Goal: Task Accomplishment & Management: Use online tool/utility

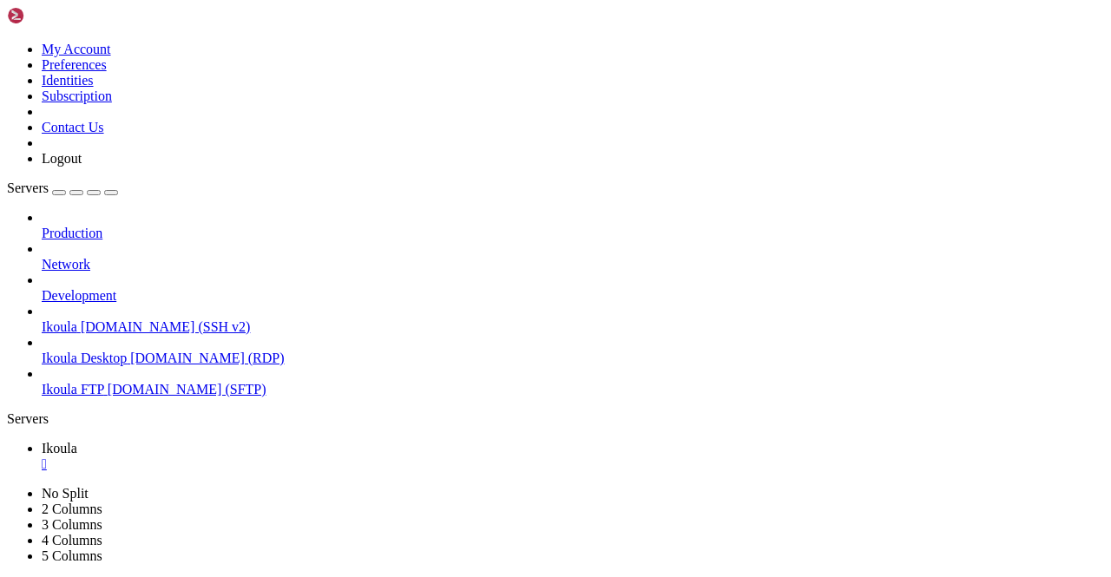
scroll to position [8, 2]
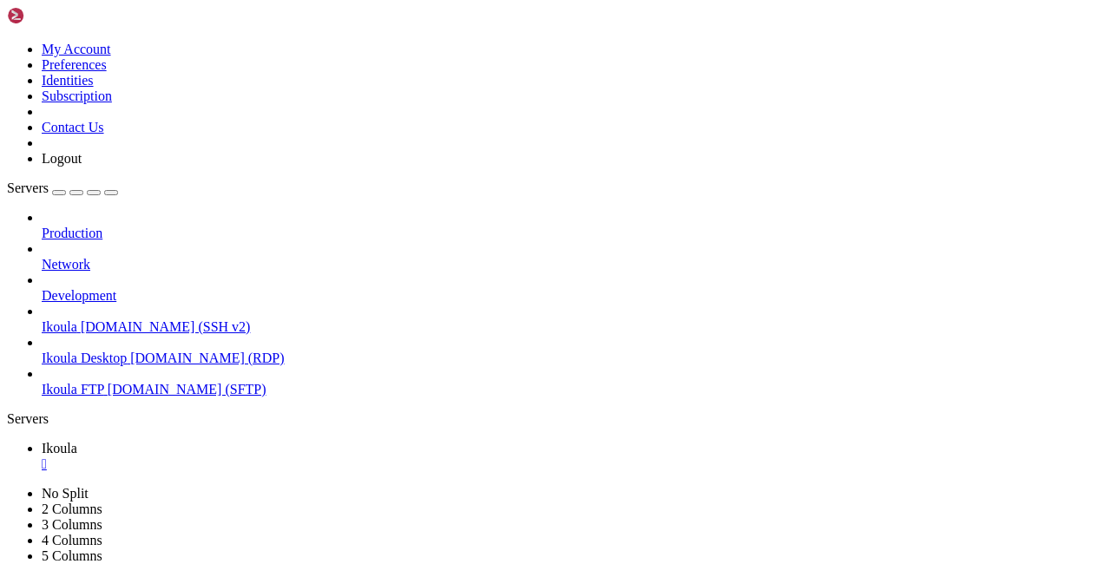
click at [294, 456] on div "" at bounding box center [573, 464] width 1062 height 16
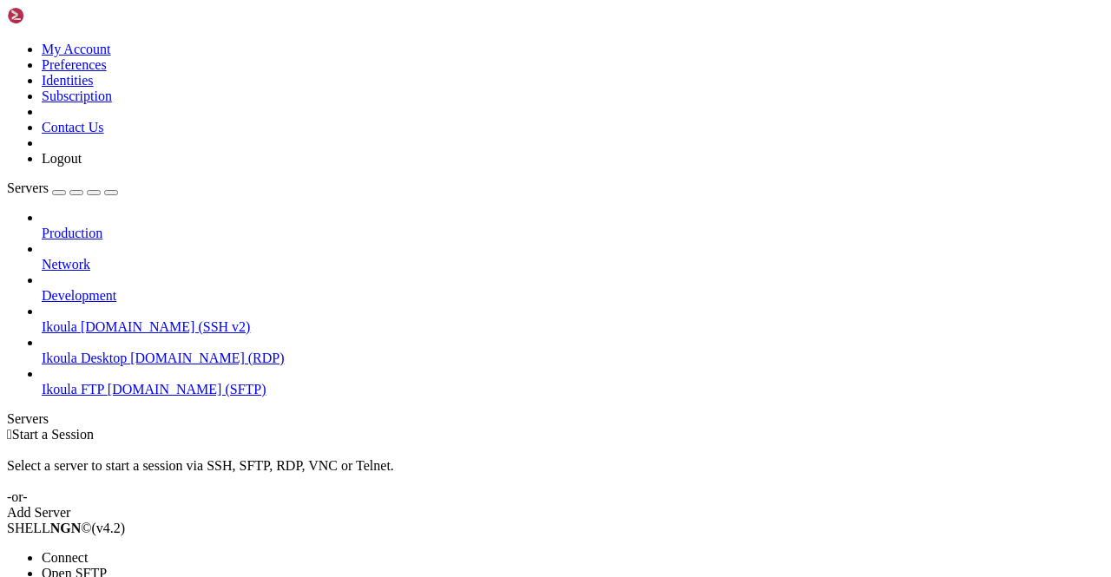
click at [88, 550] on span "Connect" at bounding box center [65, 557] width 46 height 15
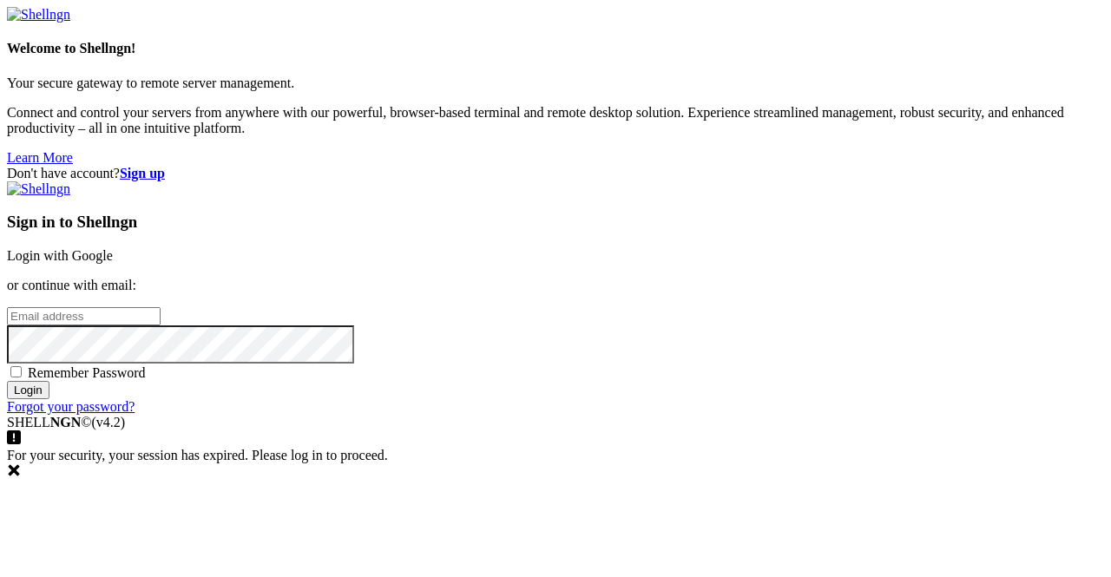
click at [113, 248] on link "Login with Google" at bounding box center [60, 255] width 106 height 15
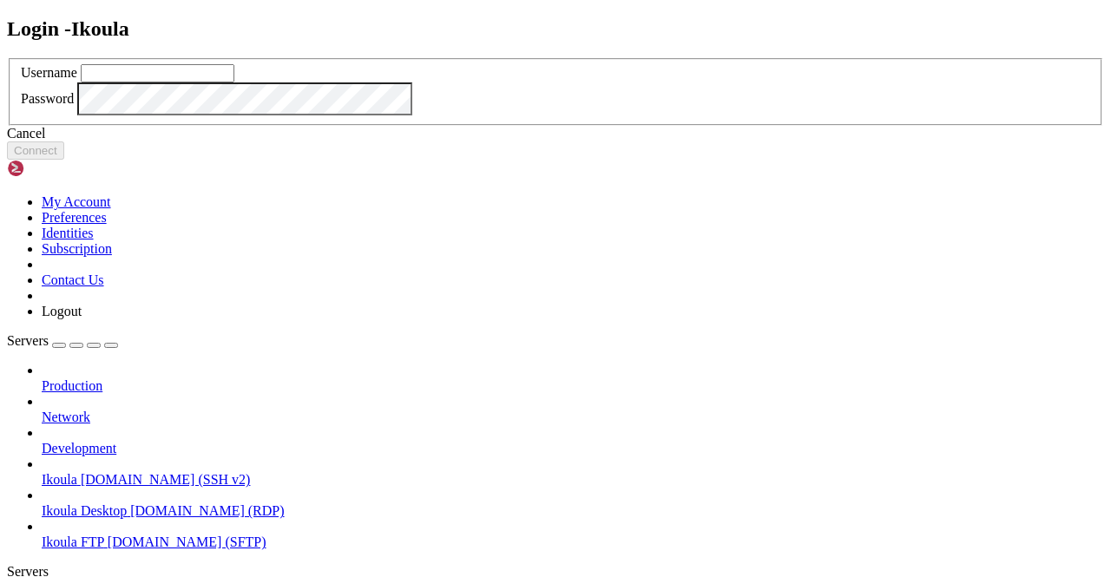
click at [234, 82] on input "text" at bounding box center [158, 73] width 154 height 18
type input "plb"
click button "Connect" at bounding box center [35, 150] width 57 height 18
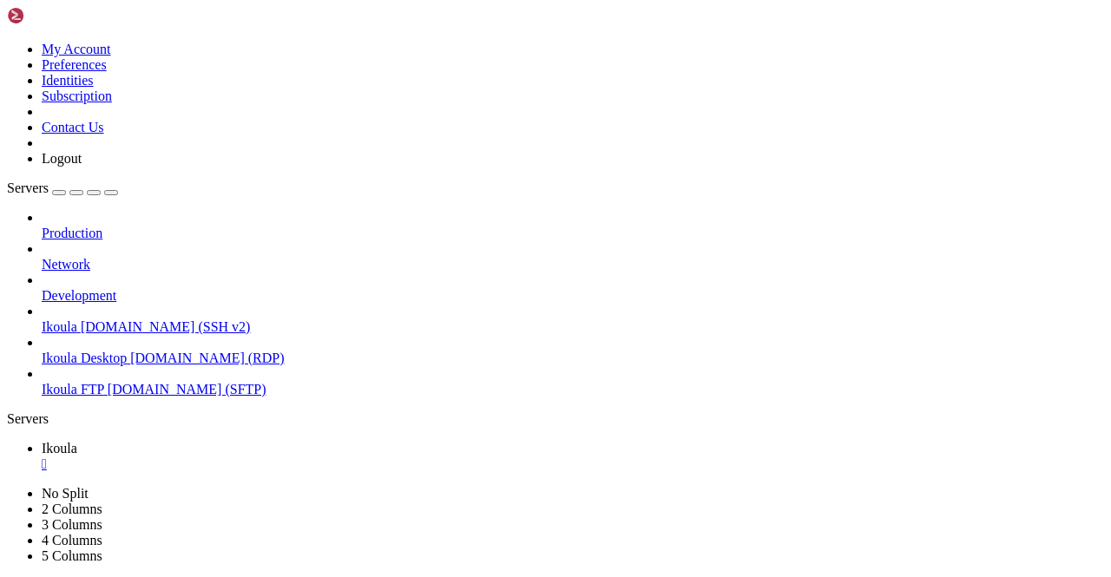
scroll to position [1165, 0]
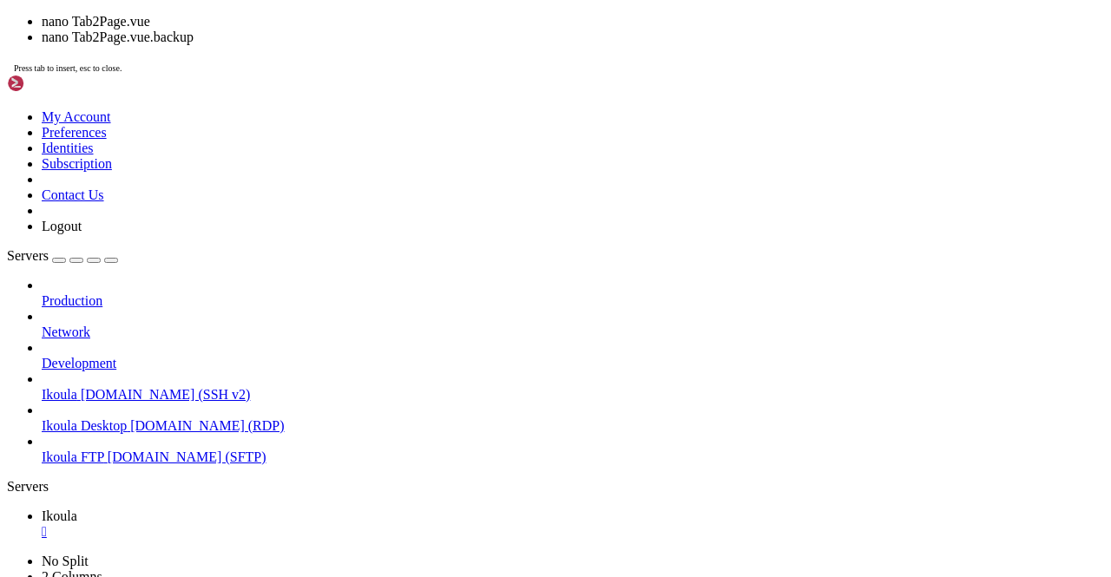
scroll to position [1446, 0]
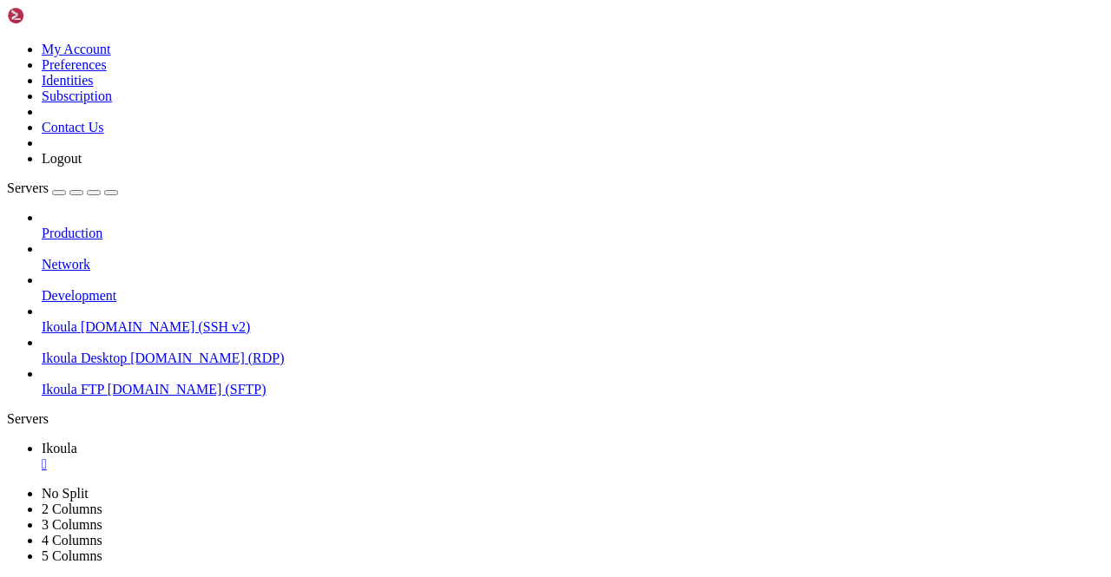
drag, startPoint x: 94, startPoint y: 830, endPoint x: 23, endPoint y: 780, distance: 86.7
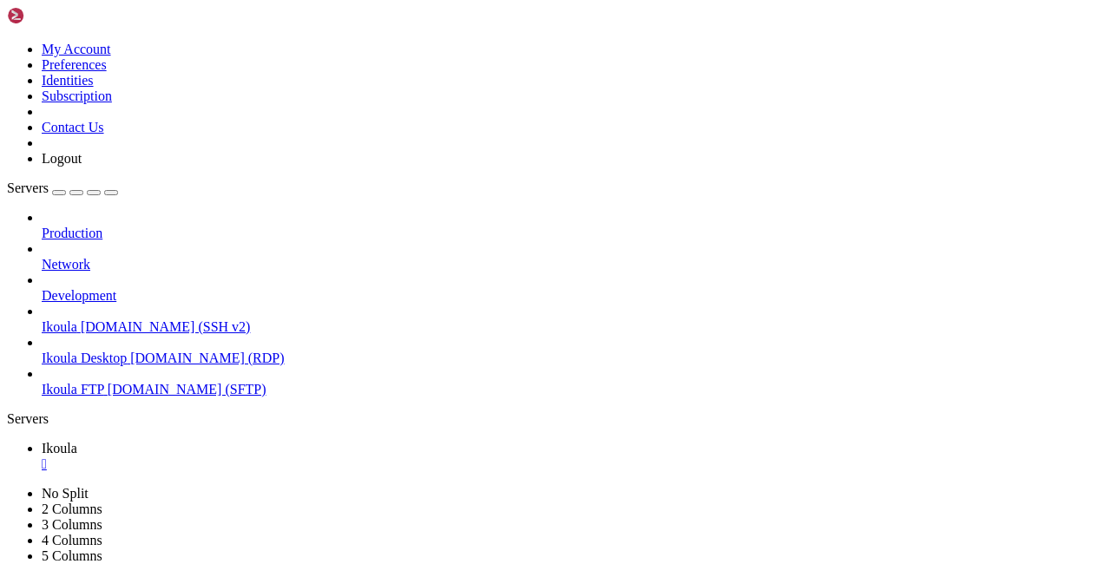
drag, startPoint x: 124, startPoint y: 1043, endPoint x: 451, endPoint y: 930, distance: 346.0
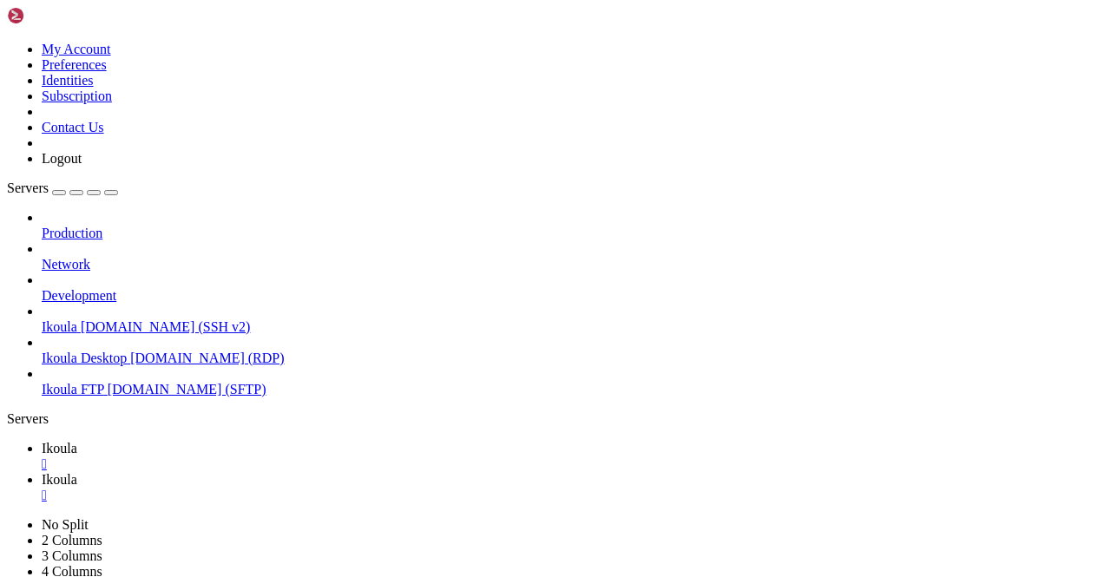
scroll to position [0, 0]
click at [104, 382] on span "Ikoula FTP" at bounding box center [73, 389] width 62 height 15
click at [77, 441] on span "Ikoula" at bounding box center [60, 448] width 36 height 15
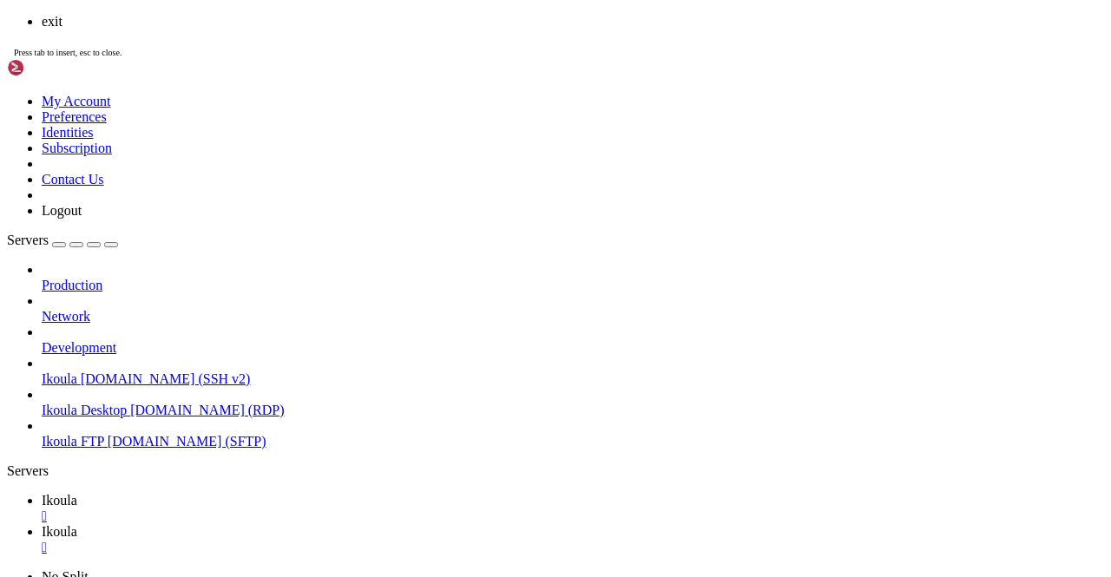
scroll to position [1785, 0]
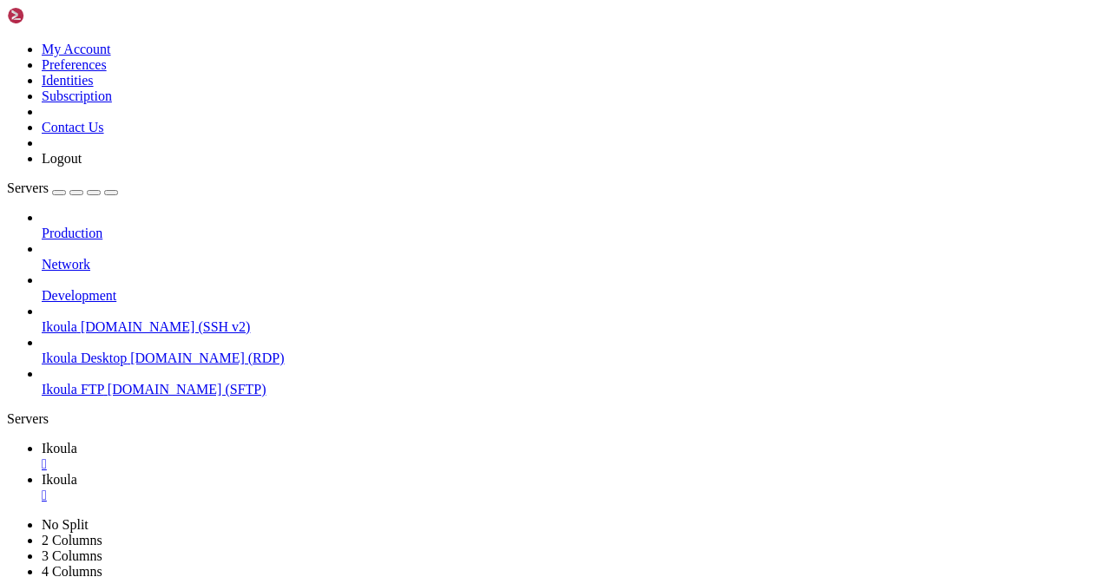
click at [115, 382] on span "[DOMAIN_NAME] (SFTP)" at bounding box center [187, 389] width 159 height 15
click at [154, 319] on span "[DOMAIN_NAME] (SSH v2)" at bounding box center [166, 326] width 170 height 15
click at [104, 382] on span "Ikoula FTP" at bounding box center [73, 389] width 62 height 15
click at [77, 472] on span "Ikoula" at bounding box center [60, 479] width 36 height 15
click at [393, 488] on div "" at bounding box center [573, 496] width 1062 height 16
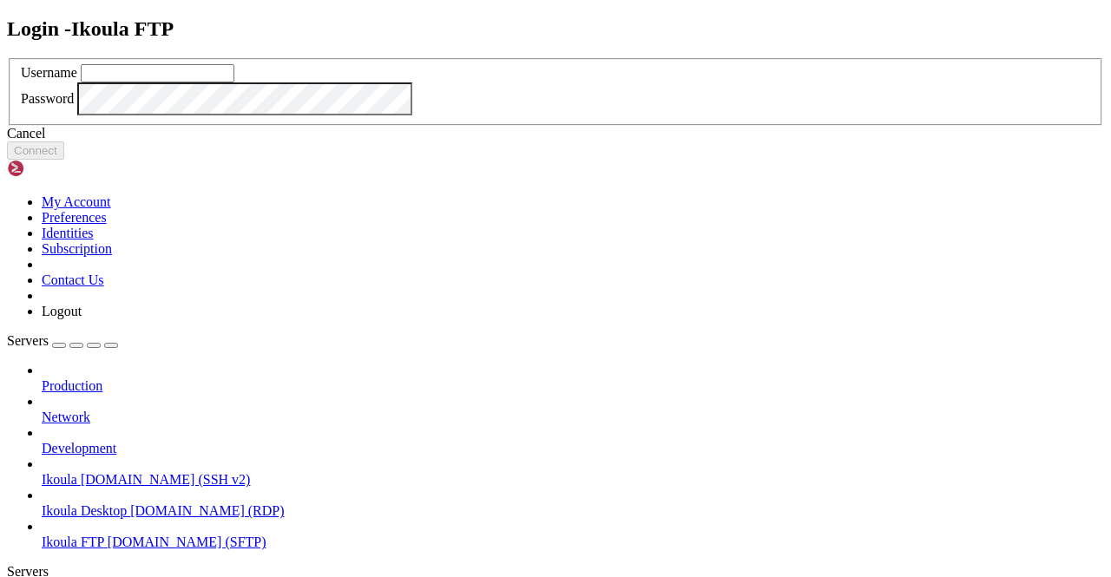
click at [234, 82] on input "text" at bounding box center [158, 73] width 154 height 18
type input "plb"
click at [64, 160] on button "Connect" at bounding box center [35, 150] width 57 height 18
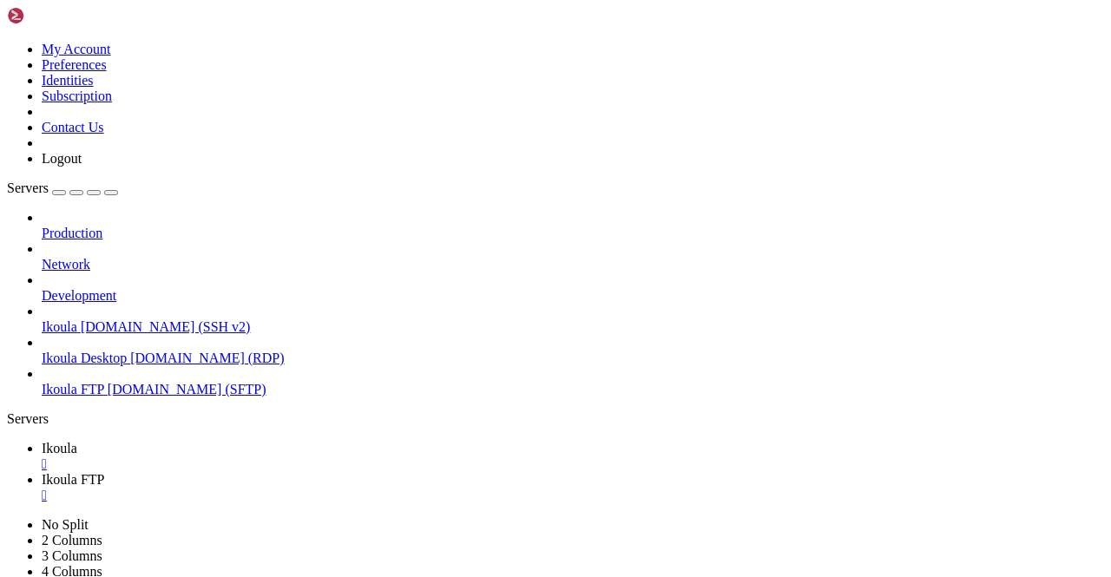
scroll to position [404, 0]
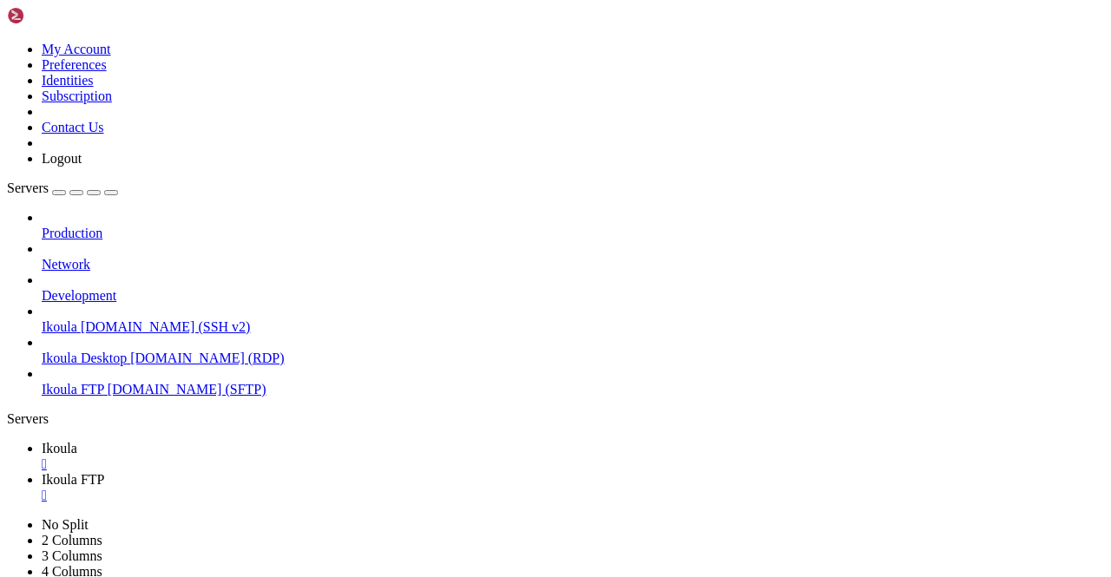
type input "/home/plb/advisor/backend"
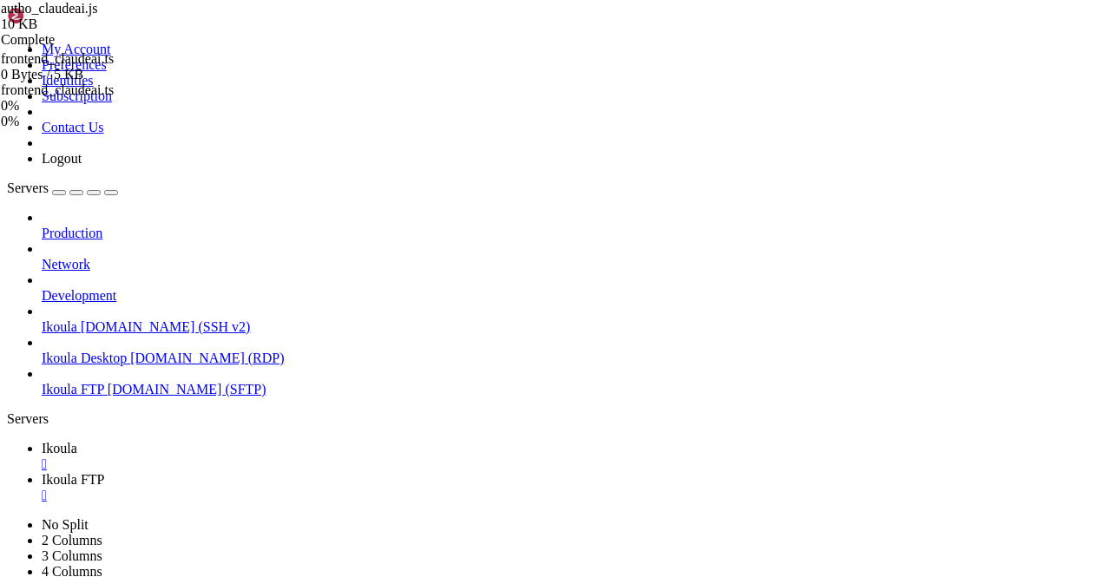
click at [416, 488] on div "" at bounding box center [573, 496] width 1062 height 16
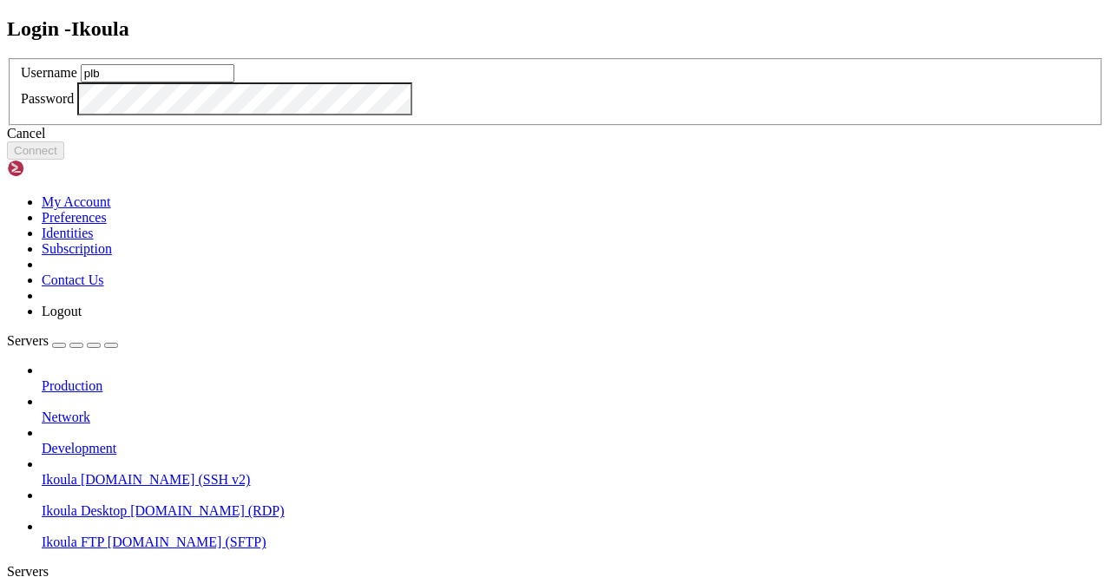
type input "plb"
click button "Connect" at bounding box center [35, 150] width 57 height 18
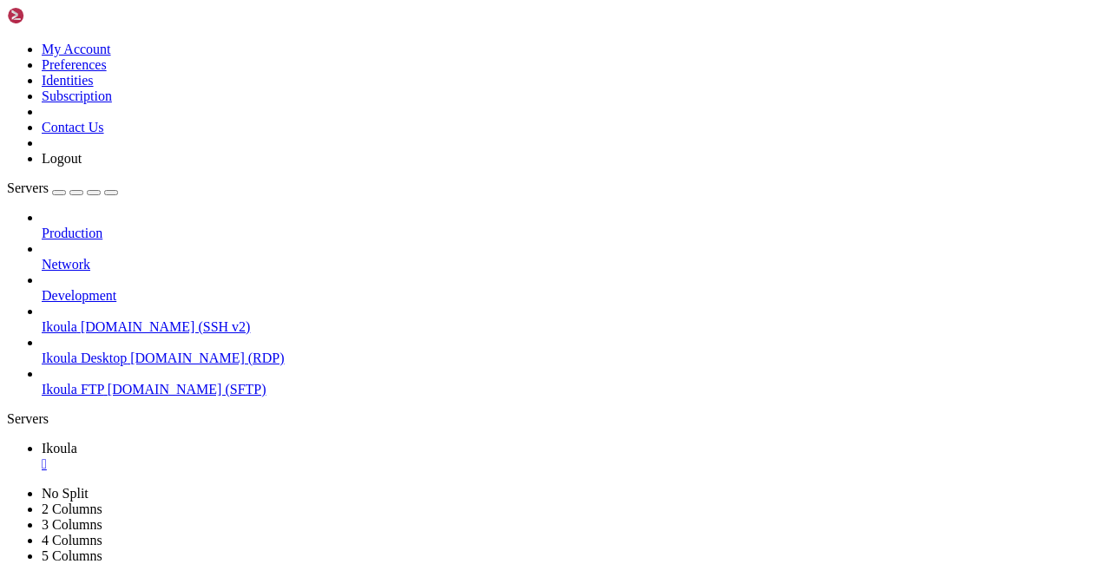
drag, startPoint x: 434, startPoint y: 74, endPoint x: 544, endPoint y: -75, distance: 185.5
click at [544, 0] on html "Loading... My Account Preferences Identities Subscription Contact Us Logout Ser…" at bounding box center [555, 408] width 1111 height 817
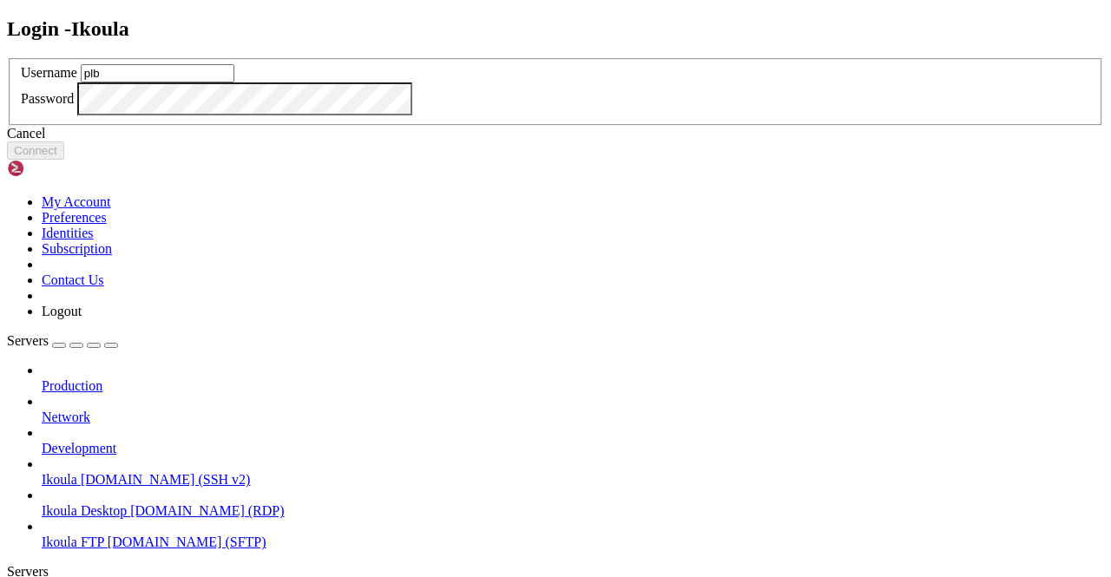
type input "plb"
click button "Connect" at bounding box center [35, 150] width 57 height 18
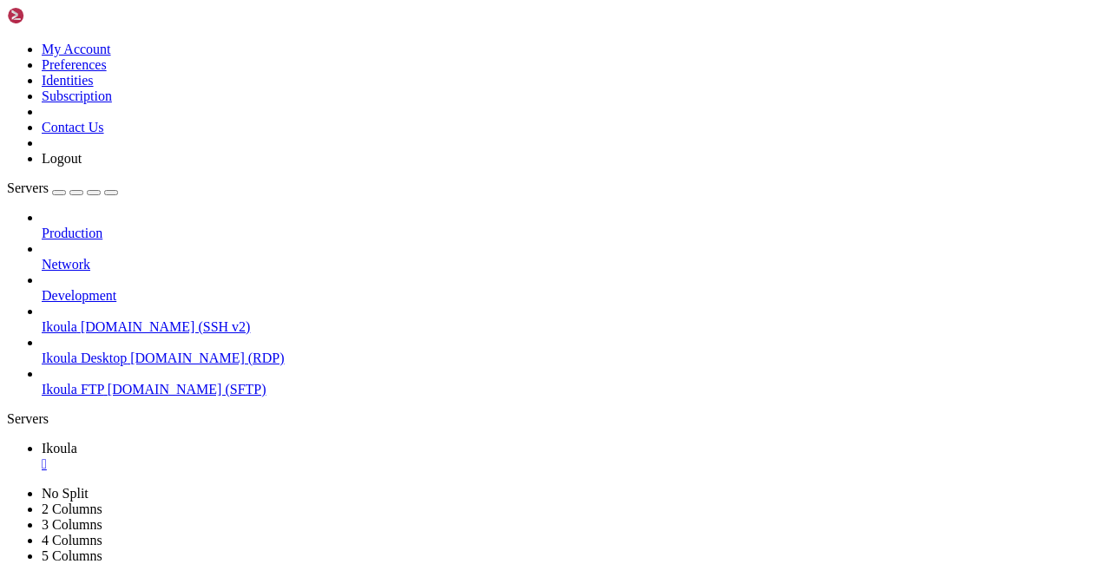
scroll to position [2626, 0]
